Goal: Task Accomplishment & Management: Complete application form

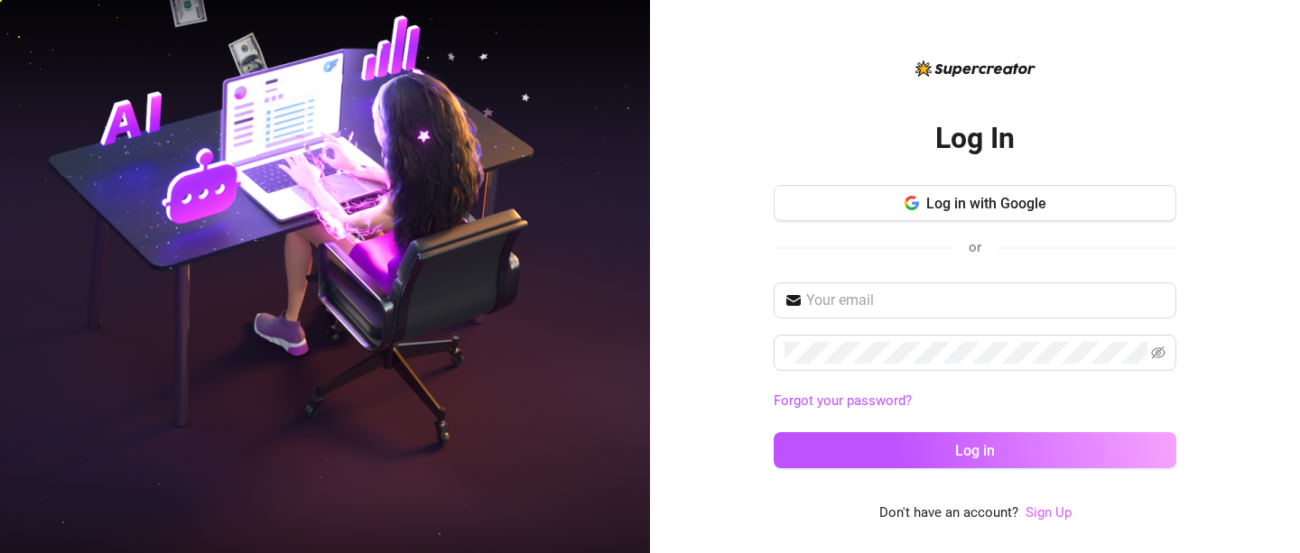
click at [1045, 513] on link "Sign Up" at bounding box center [1048, 513] width 46 height 16
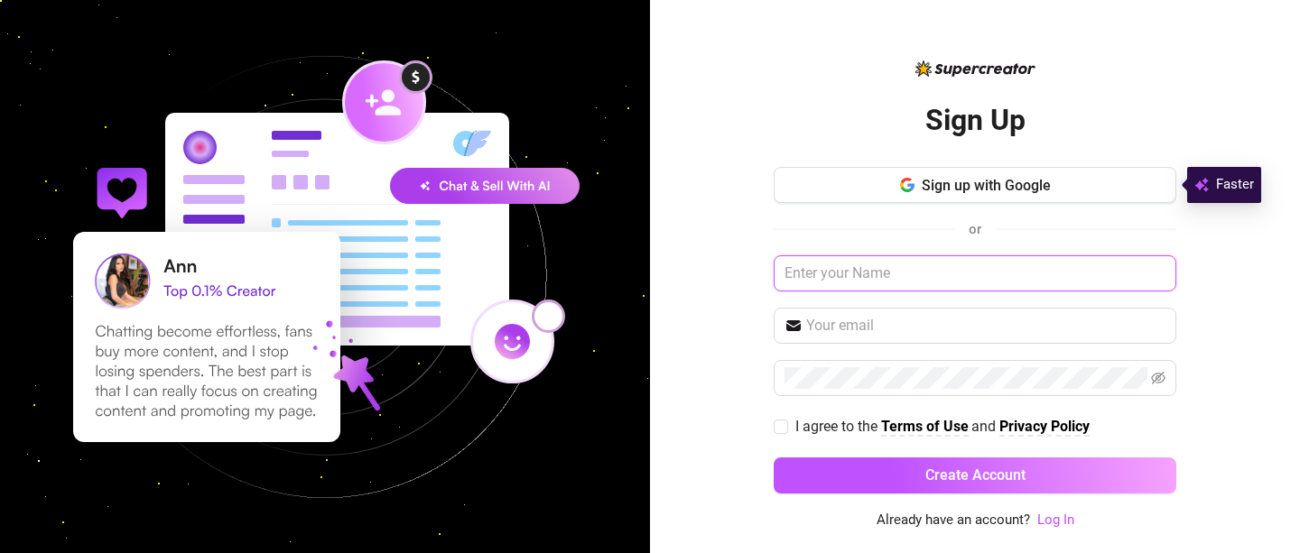
click at [894, 276] on input "text" at bounding box center [974, 273] width 403 height 36
type input "April"
click at [890, 329] on input "text" at bounding box center [985, 326] width 359 height 22
click at [881, 346] on div "Sign up with Google or April I agree to the Terms of Use and Privacy Policy Cre…" at bounding box center [974, 338] width 403 height 343
click at [891, 331] on input "text" at bounding box center [985, 326] width 359 height 22
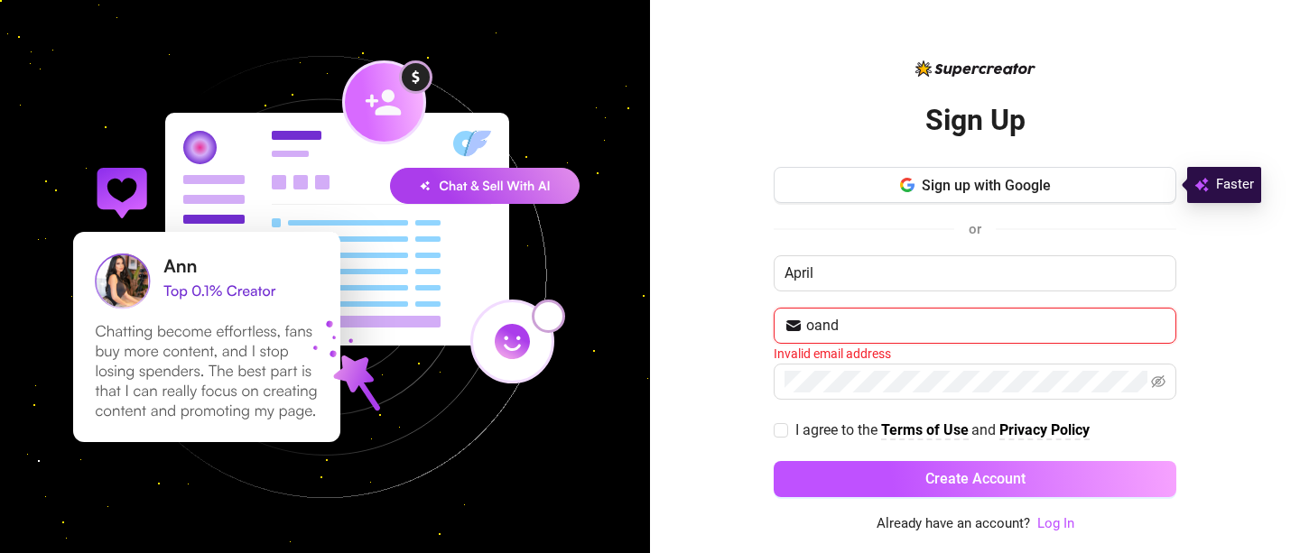
type input "[EMAIL_ADDRESS][DOMAIN_NAME]"
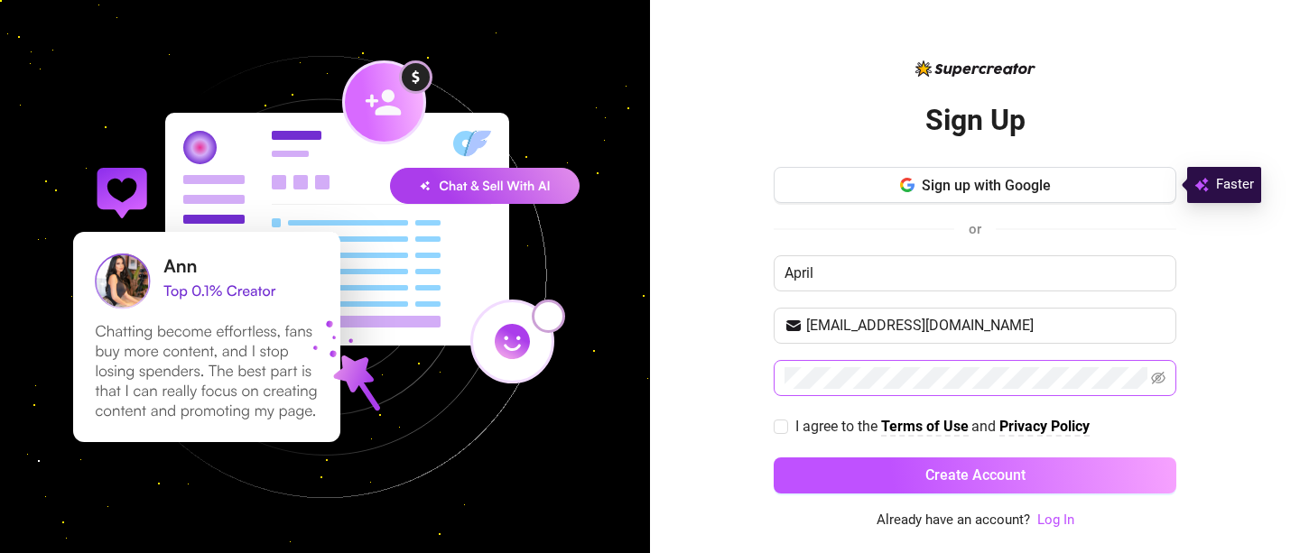
click at [1164, 367] on span at bounding box center [1158, 378] width 14 height 22
click at [1162, 374] on icon "eye-invisible" at bounding box center [1158, 378] width 14 height 13
click at [783, 428] on input "I agree to the Terms of Use and Privacy Policy" at bounding box center [779, 426] width 13 height 13
checkbox input "true"
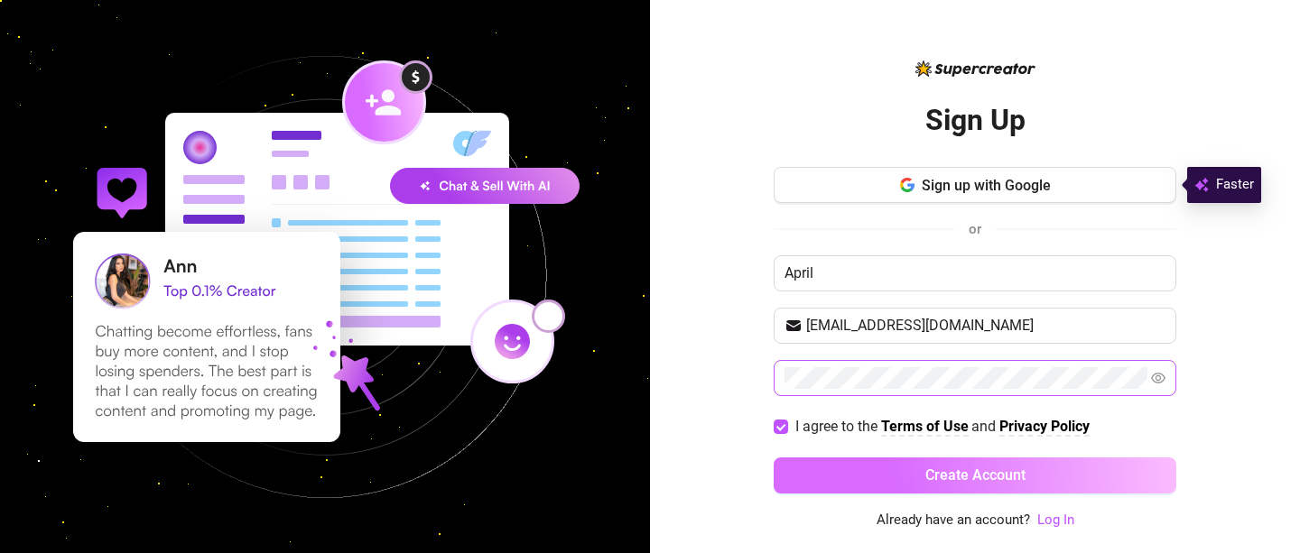
click at [908, 480] on button "Create Account" at bounding box center [974, 476] width 403 height 36
